Goal: Find specific page/section: Find specific page/section

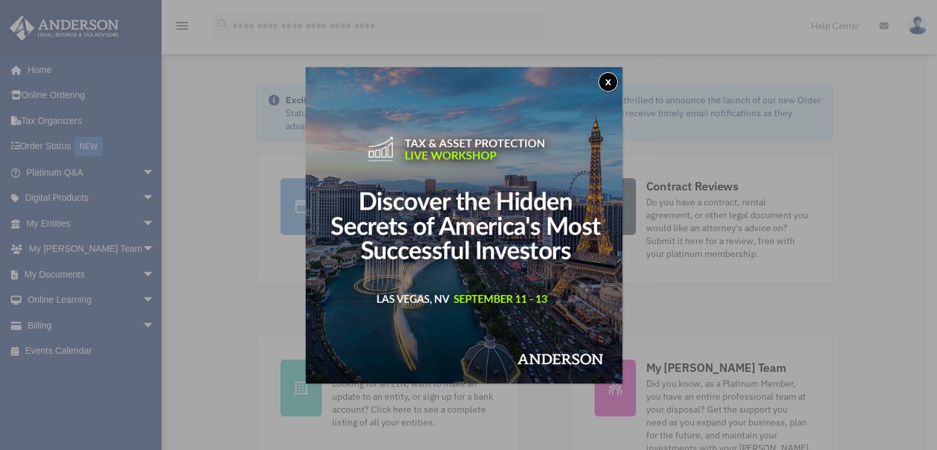
click at [614, 81] on button "x" at bounding box center [607, 81] width 19 height 19
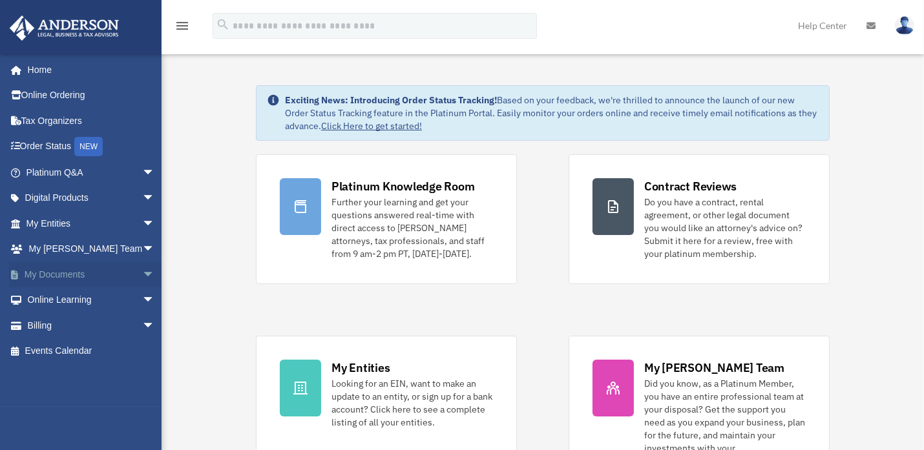
click at [142, 275] on span "arrow_drop_down" at bounding box center [155, 275] width 26 height 26
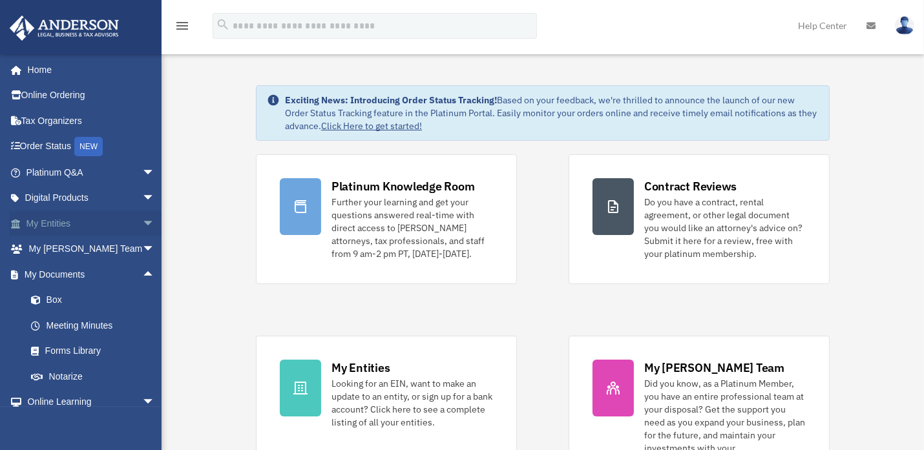
click at [142, 219] on span "arrow_drop_down" at bounding box center [155, 224] width 26 height 26
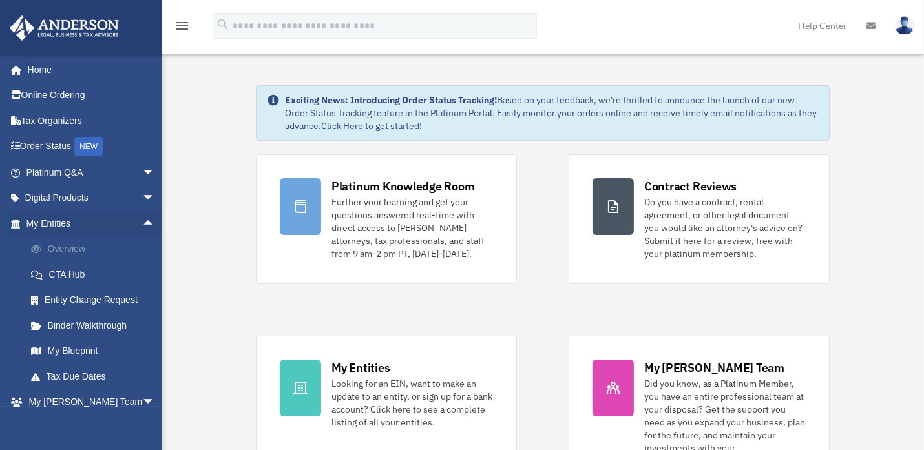
click at [61, 244] on link "Overview" at bounding box center [96, 250] width 156 height 26
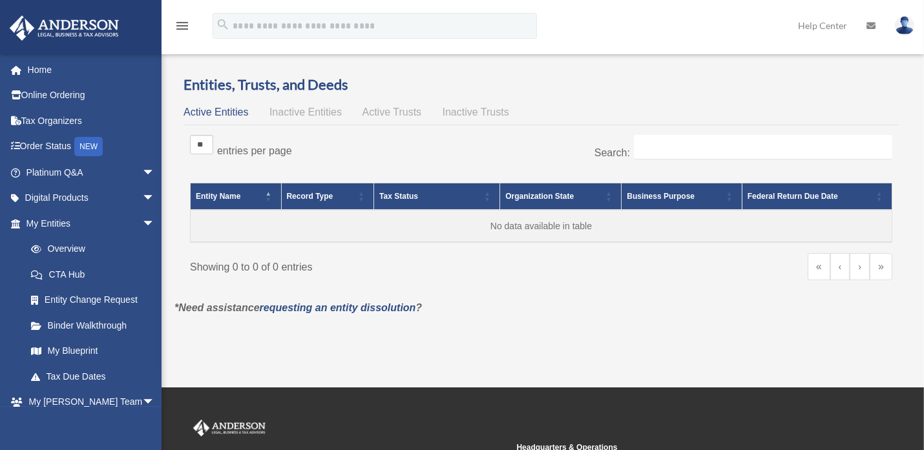
click at [297, 112] on span "Inactive Entities" at bounding box center [305, 112] width 72 height 11
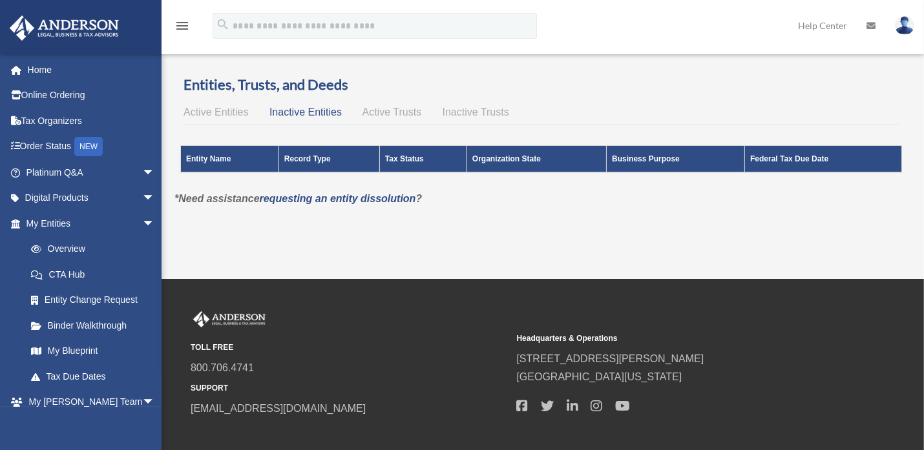
click at [389, 111] on span "Active Trusts" at bounding box center [392, 112] width 59 height 11
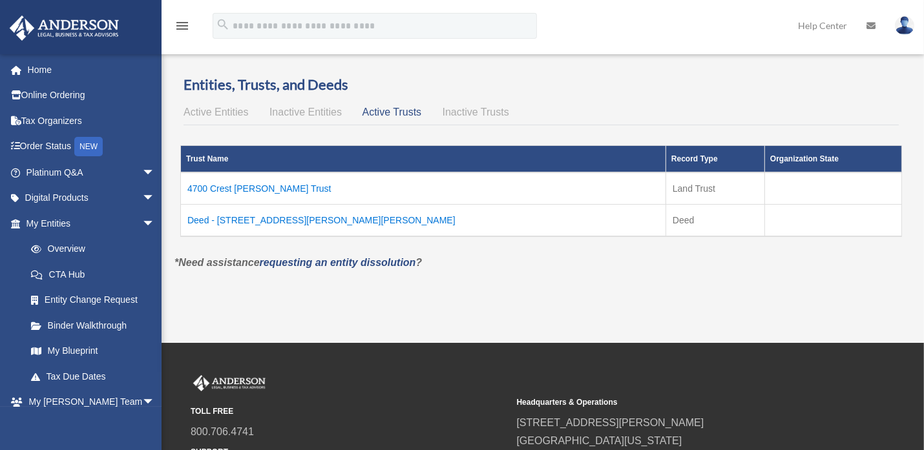
click at [239, 192] on td "4700 Crest [PERSON_NAME] Trust" at bounding box center [423, 189] width 485 height 32
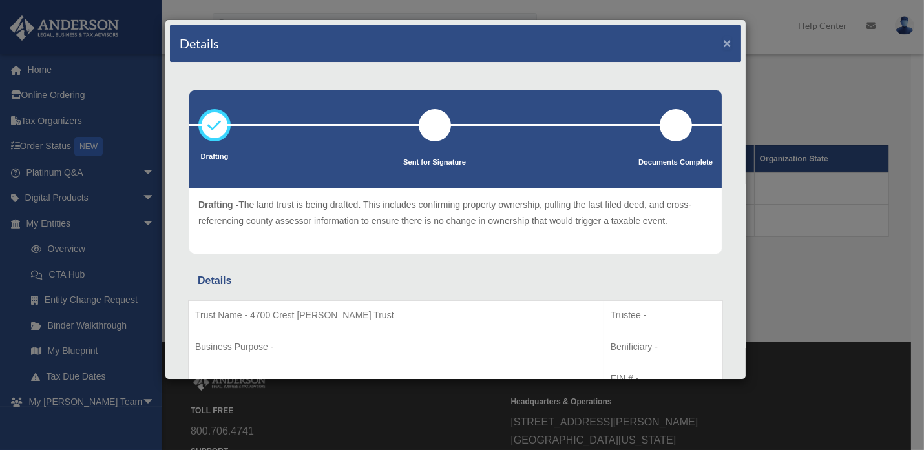
click at [723, 43] on button "×" at bounding box center [727, 43] width 8 height 14
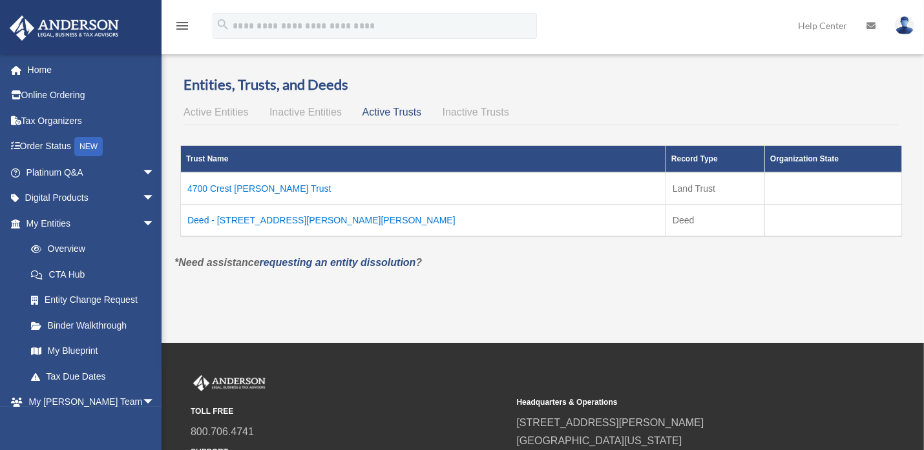
click at [249, 218] on td "Deed - [STREET_ADDRESS][PERSON_NAME][PERSON_NAME]" at bounding box center [423, 221] width 485 height 32
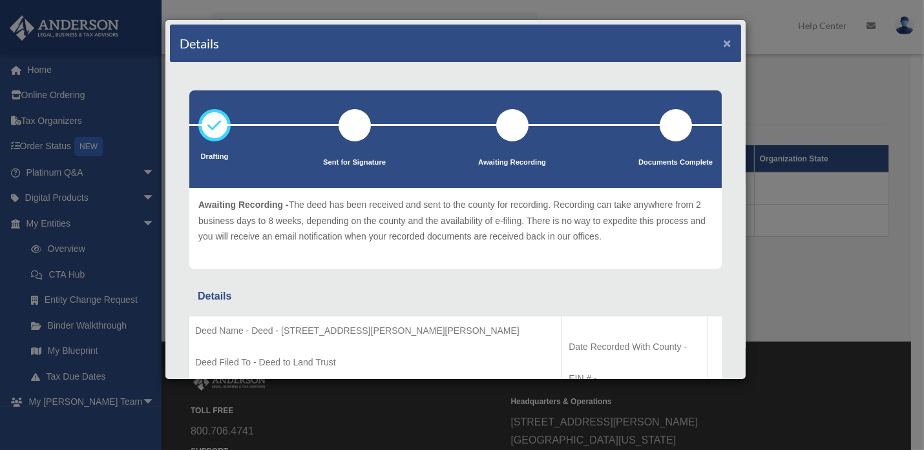
click at [723, 39] on button "×" at bounding box center [727, 43] width 8 height 14
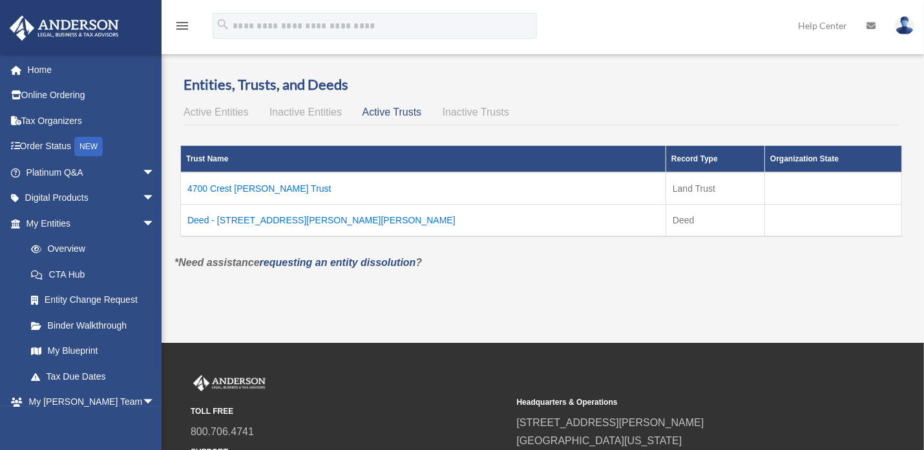
click at [244, 189] on td "4700 Crest [PERSON_NAME] Trust" at bounding box center [423, 189] width 485 height 32
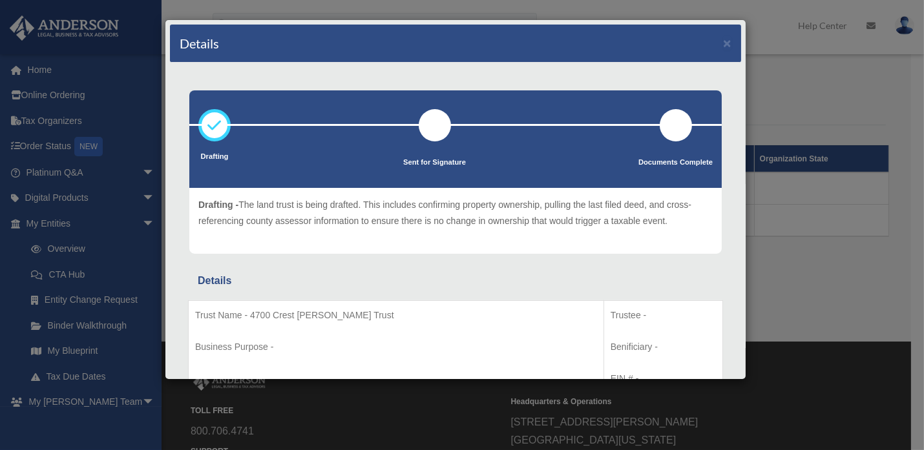
click at [214, 124] on icon at bounding box center [214, 125] width 39 height 39
click at [427, 122] on div at bounding box center [435, 125] width 32 height 32
click at [660, 122] on div at bounding box center [676, 125] width 32 height 32
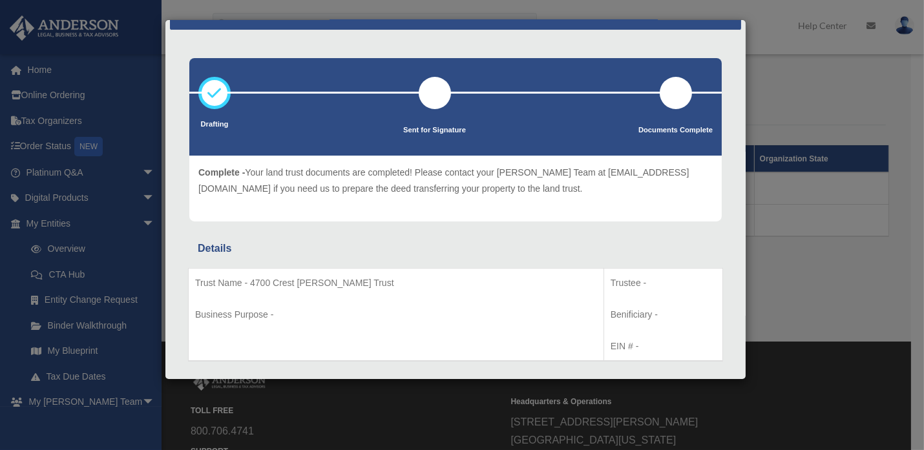
scroll to position [8, 0]
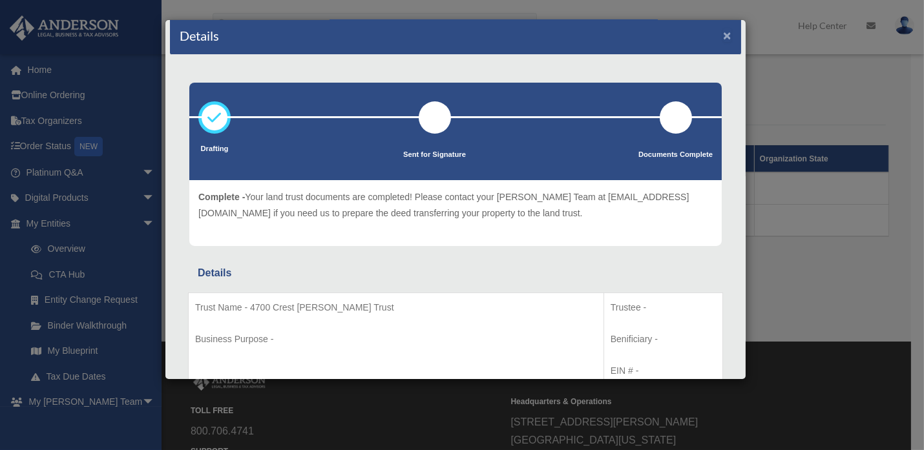
click at [723, 36] on button "×" at bounding box center [727, 35] width 8 height 14
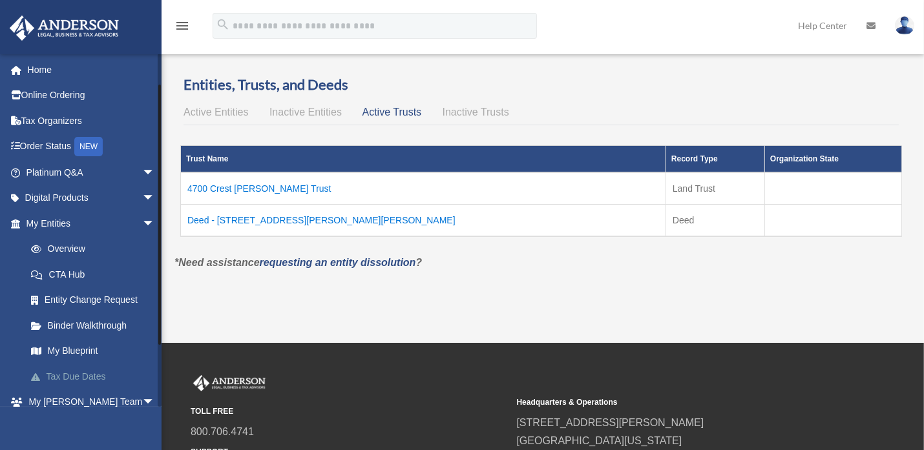
scroll to position [37, 0]
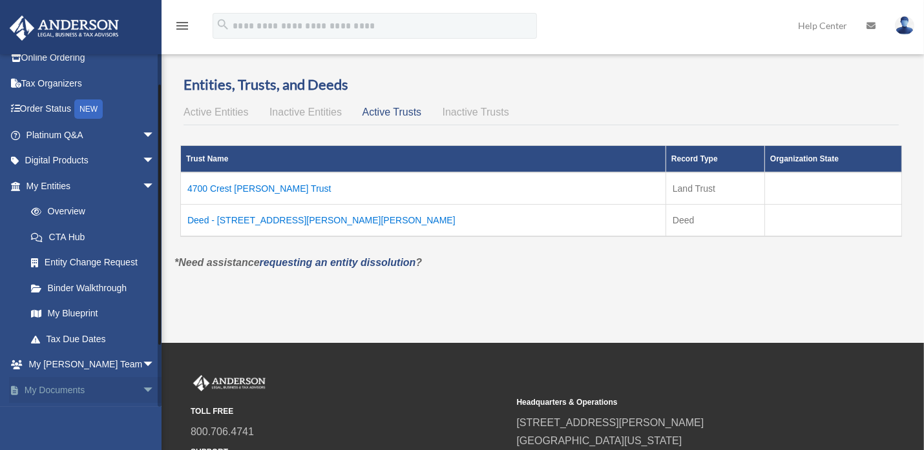
click at [142, 389] on span "arrow_drop_down" at bounding box center [155, 390] width 26 height 26
click at [39, 386] on link "My Documents arrow_drop_up" at bounding box center [91, 390] width 165 height 26
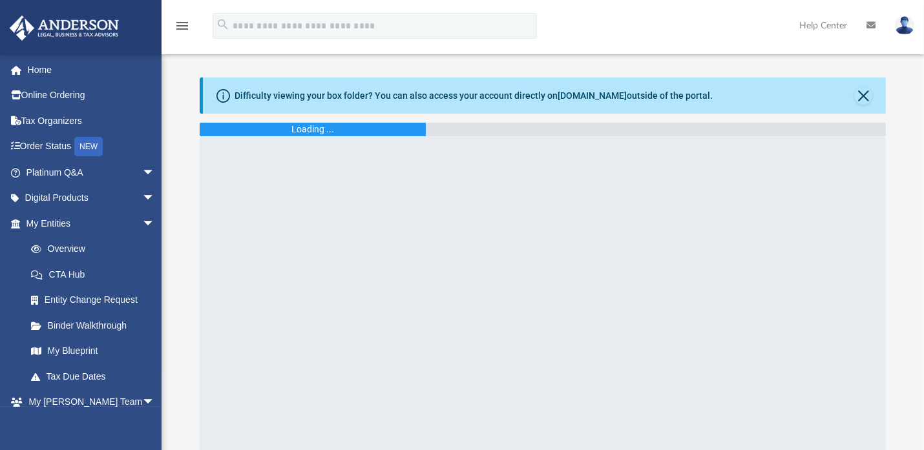
click at [924, 42] on html "X Get a chance to win 6 months of Platinum for free just by filling out this su…" at bounding box center [462, 364] width 924 height 728
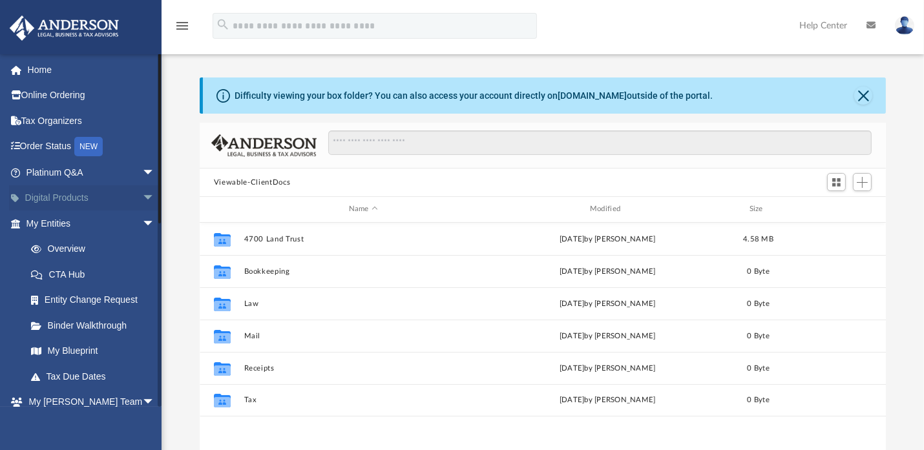
scroll to position [280, 673]
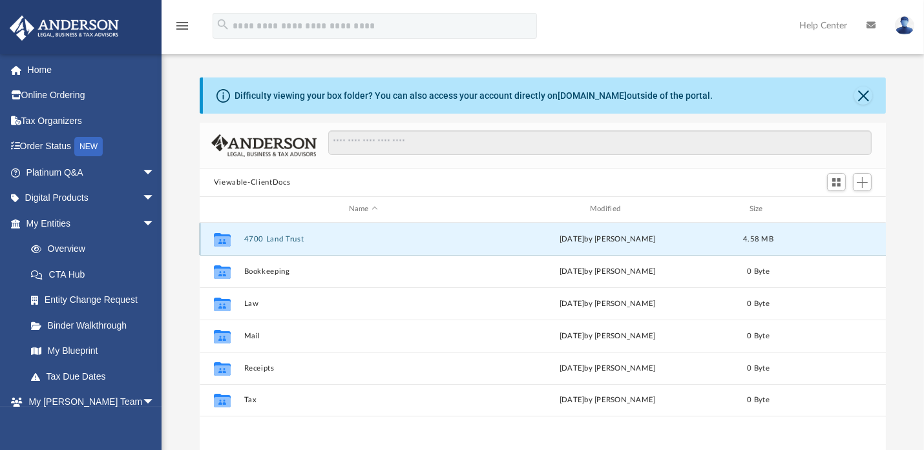
click at [262, 238] on button "4700 Land Trust" at bounding box center [363, 239] width 238 height 8
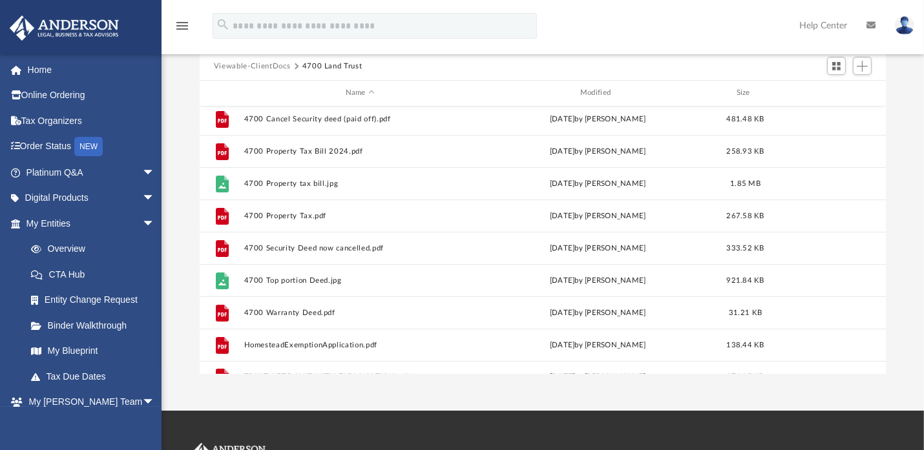
scroll to position [120, 0]
